Goal: Transaction & Acquisition: Purchase product/service

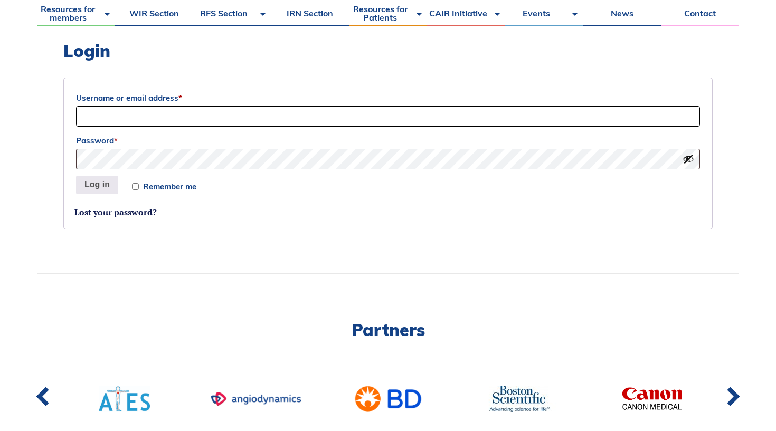
scroll to position [288, 0]
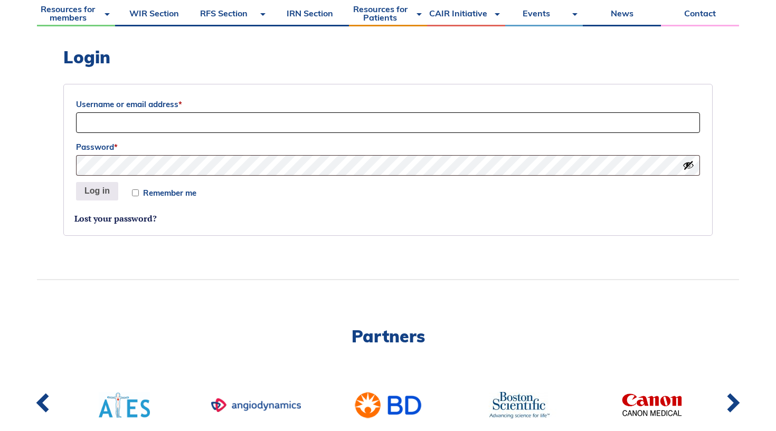
type input "antoine.rohel.1@ulaval.ca"
click at [97, 191] on button "Log in" at bounding box center [97, 191] width 42 height 19
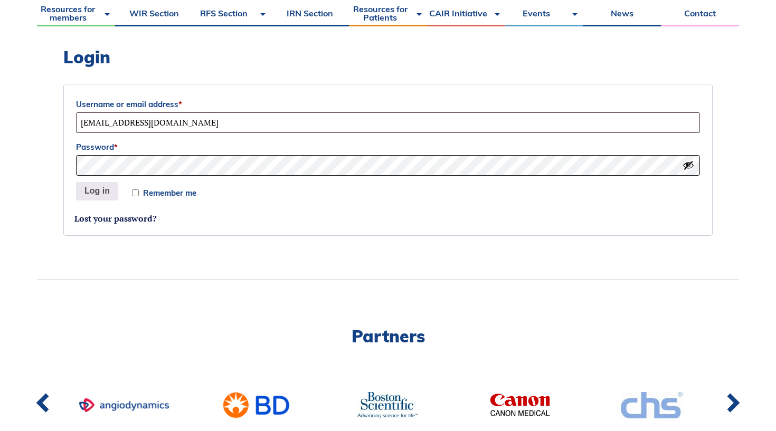
click at [97, 191] on button "Log in" at bounding box center [97, 191] width 42 height 19
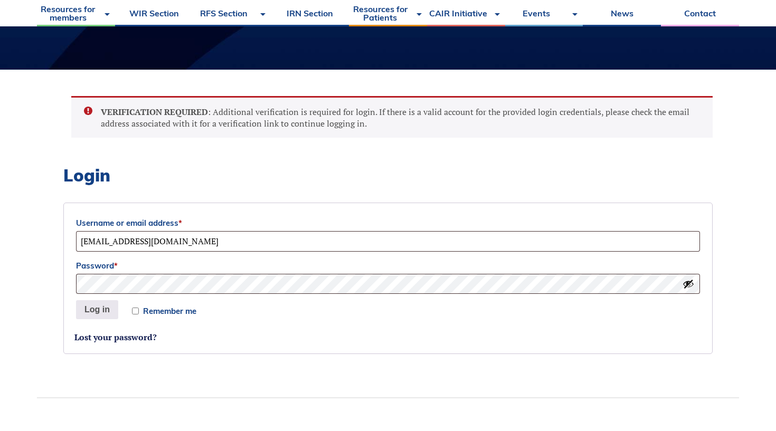
scroll to position [228, 0]
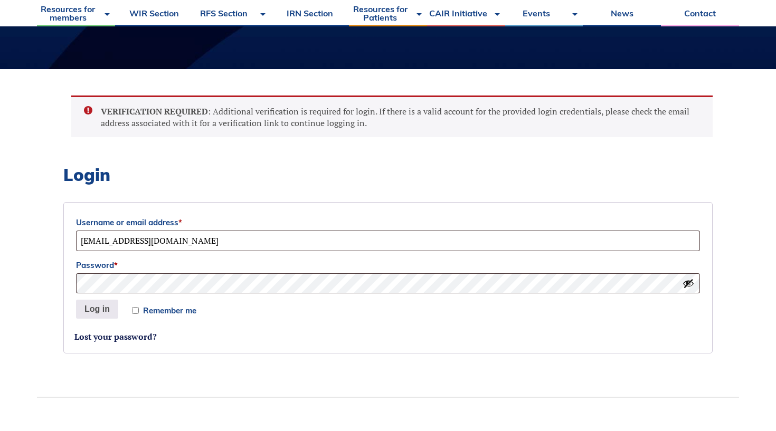
click at [189, 226] on label "Username or email address *" at bounding box center [388, 223] width 624 height 16
click at [189, 231] on input "[EMAIL_ADDRESS][DOMAIN_NAME]" at bounding box center [388, 241] width 624 height 21
click at [103, 298] on p "Remember me Log in" at bounding box center [387, 309] width 627 height 22
click at [100, 309] on button "Log in" at bounding box center [97, 309] width 42 height 19
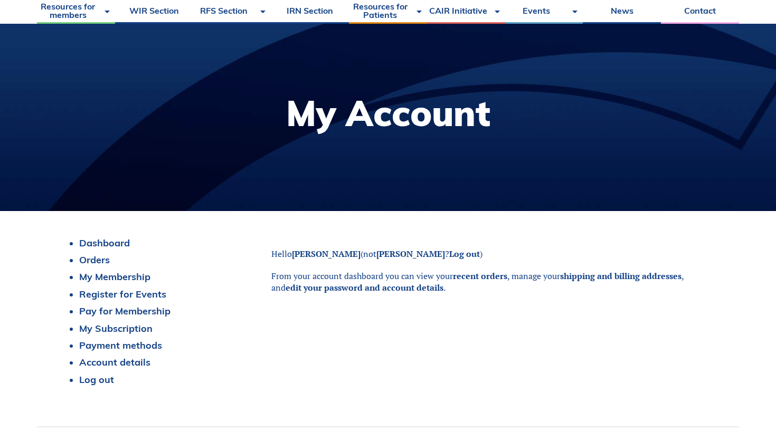
scroll to position [102, 0]
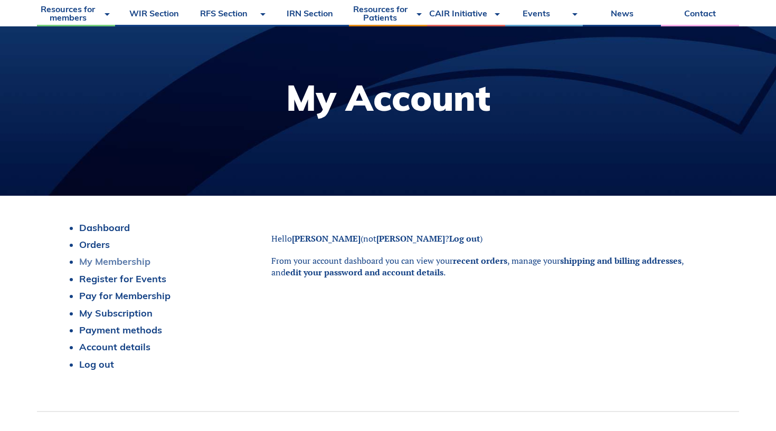
click at [140, 264] on link "My Membership" at bounding box center [114, 261] width 71 height 12
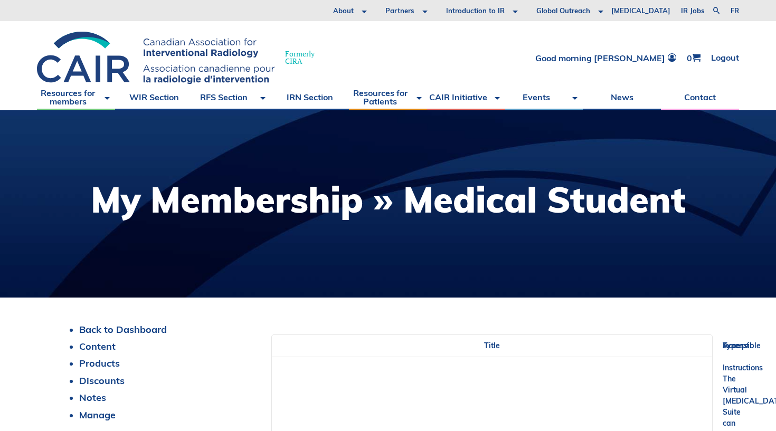
click at [409, 209] on h1 "My Membership » Medical Student" at bounding box center [388, 199] width 595 height 35
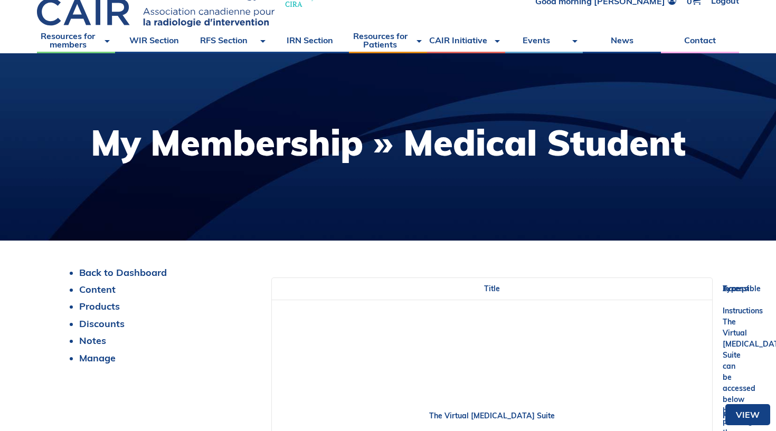
scroll to position [61, 0]
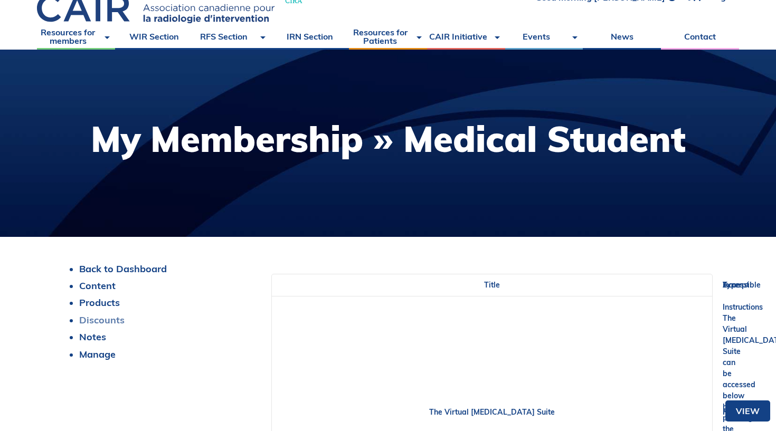
click at [106, 321] on link "Discounts" at bounding box center [101, 320] width 45 height 12
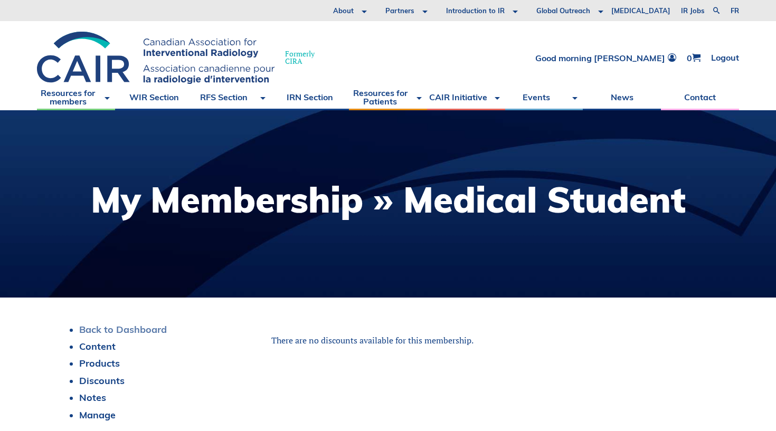
click at [134, 323] on link "Back to Dashboard" at bounding box center [123, 329] width 88 height 12
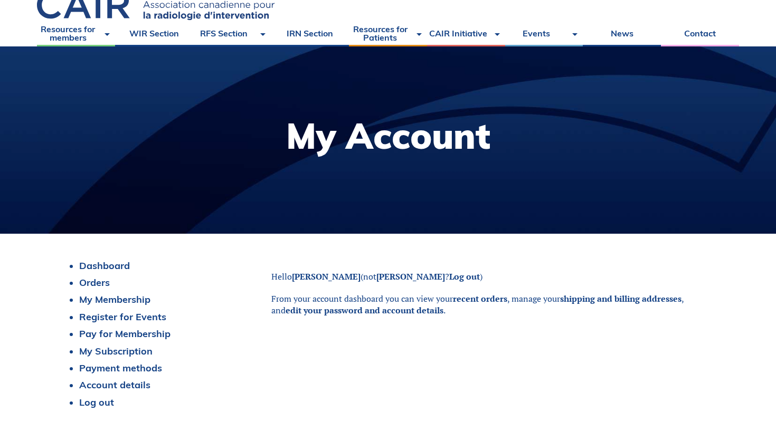
scroll to position [82, 0]
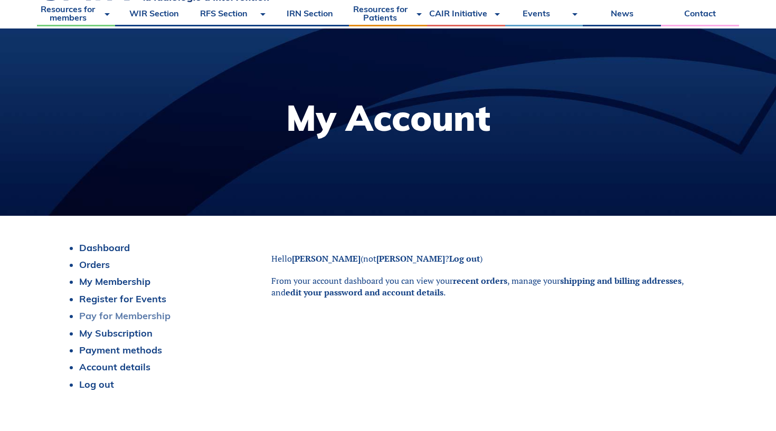
click at [145, 321] on link "Pay for Membership" at bounding box center [124, 316] width 91 height 12
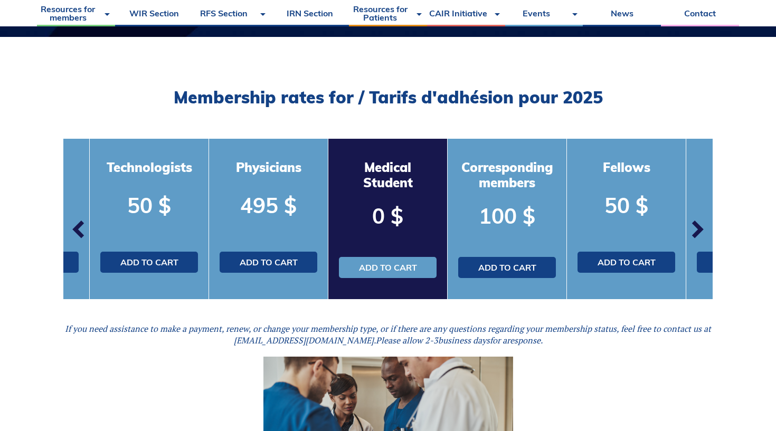
scroll to position [262, 0]
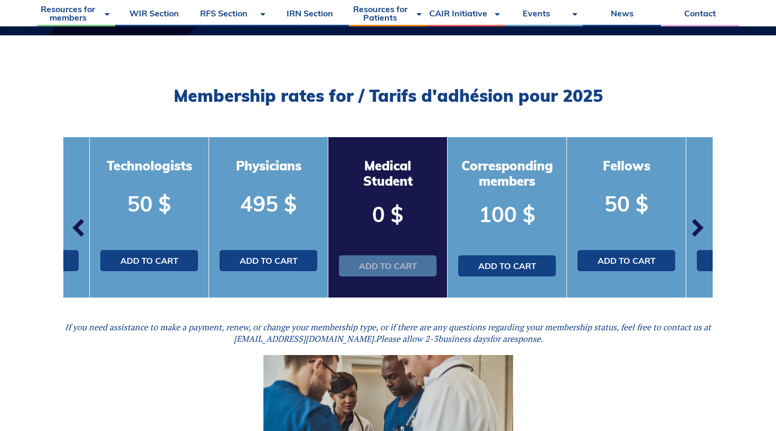
click at [384, 269] on link "Add to cart" at bounding box center [388, 265] width 98 height 21
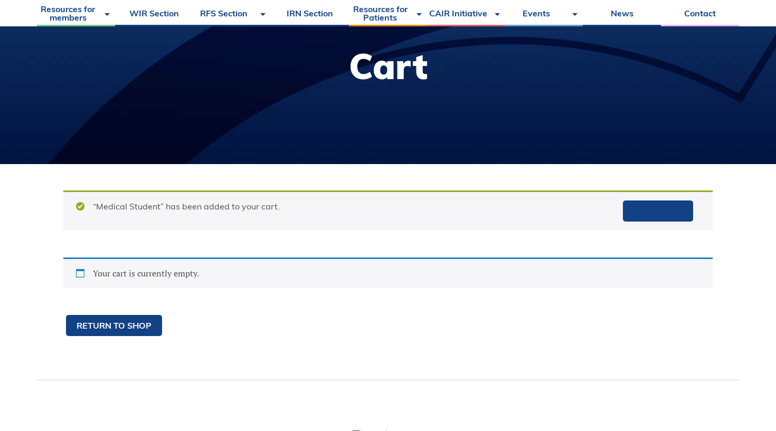
scroll to position [155, 0]
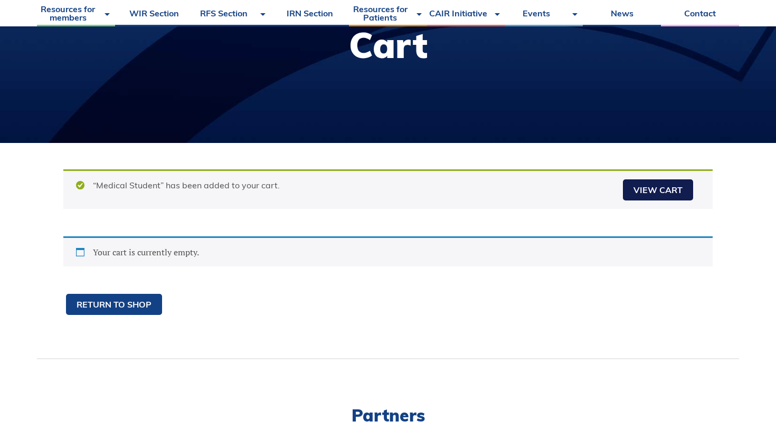
click at [657, 182] on link "View cart" at bounding box center [658, 189] width 70 height 21
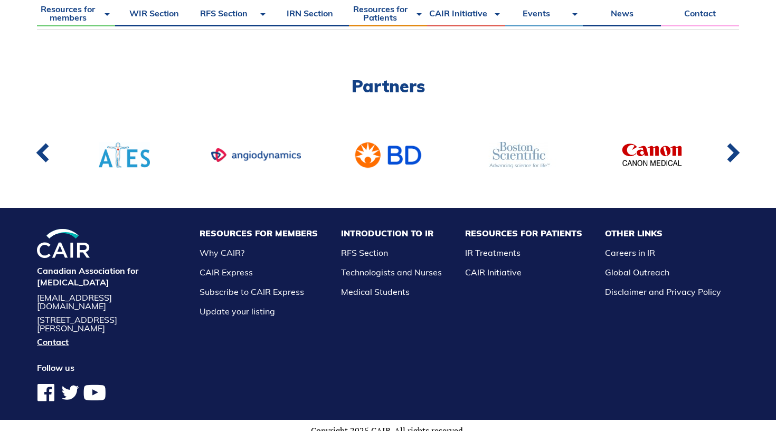
scroll to position [483, 0]
